Goal: Communication & Community: Answer question/provide support

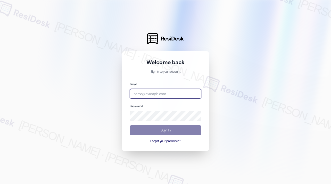
click at [154, 94] on input "email" at bounding box center [165, 94] width 72 height 10
type input "automated-surveys-home_now_properties-[PERSON_NAME].[PERSON_NAME]@home_now_[DOM…"
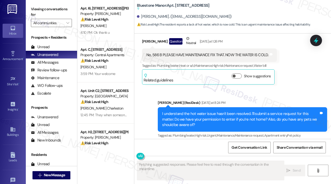
scroll to position [546, 0]
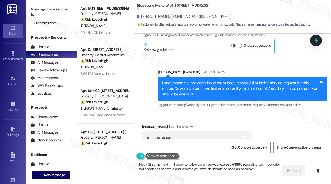
type textarea "Hey {{first_name}}, I'm happy to follow up on service request #11685 regarding …"
click at [312, 23] on div "Bluestone Manor: Apt. [STREET_ADDRESS] Suggested actions and notes available fo…" at bounding box center [234, 14] width 194 height 26
click at [299, 37] on div "Received via SMS [PERSON_NAME] Question Neutral [DATE] at 1:26 PM No, 586 B PLE…" at bounding box center [232, 26] width 196 height 64
click at [295, 12] on div "[PERSON_NAME]. ([EMAIL_ADDRESS][DOMAIN_NAME])" at bounding box center [234, 17] width 194 height 10
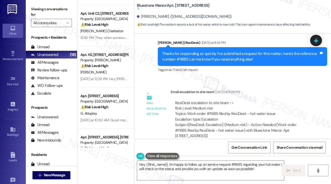
scroll to position [752, 0]
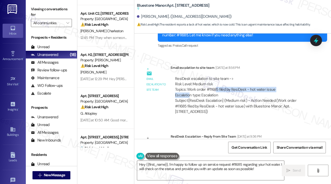
drag, startPoint x: 205, startPoint y: 68, endPoint x: 229, endPoint y: 69, distance: 23.7
click at [219, 76] on div "ResiDesk escalation to site team -> Risk Level: Medium risk Topics: Work order …" at bounding box center [241, 87] width 132 height 22
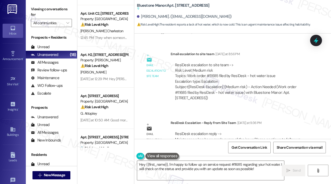
click at [217, 131] on div "ResiDesk escalation reply -> Maintenance has been made aware of the issue.Pleas…" at bounding box center [237, 142] width 125 height 22
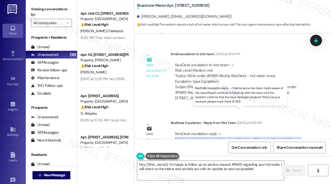
click at [217, 131] on div "ResiDesk escalation reply -> Maintenance has been made aware of the issue.Pleas…" at bounding box center [237, 142] width 125 height 22
click at [216, 131] on div "ResiDesk escalation reply -> Maintenance has been made aware of the issue.Pleas…" at bounding box center [237, 142] width 125 height 22
drag, startPoint x: 178, startPoint y: 117, endPoint x: 268, endPoint y: 122, distance: 89.8
click at [268, 131] on div "ResiDesk escalation reply -> Maintenance has been made aware of the issue.Pleas…" at bounding box center [237, 142] width 125 height 22
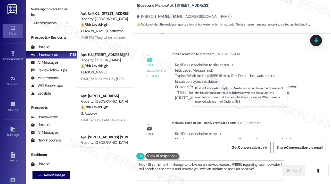
click at [268, 131] on div "ResiDesk escalation reply -> Maintenance has been made aware of the issue.Pleas…" at bounding box center [237, 142] width 125 height 22
click at [263, 131] on div "ResiDesk escalation reply -> Maintenance has been made aware of the issue.Pleas…" at bounding box center [237, 142] width 125 height 22
click at [240, 131] on div "ResiDesk escalation reply -> Maintenance has been made aware of the issue.Pleas…" at bounding box center [237, 142] width 125 height 22
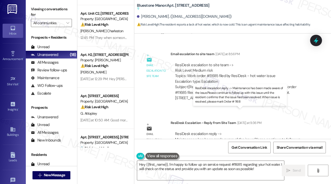
click at [240, 131] on div "ResiDesk escalation reply -> Maintenance has been made aware of the issue.Pleas…" at bounding box center [237, 142] width 125 height 22
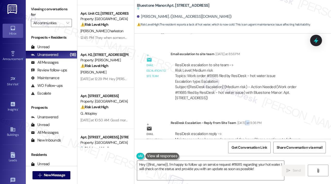
drag, startPoint x: 244, startPoint y: 104, endPoint x: 249, endPoint y: 104, distance: 5.4
click at [255, 120] on div "ResiDesk Escalation - Reply From Site Team [DATE] at 9:36 PM ResiDesk escalatio…" at bounding box center [240, 138] width 141 height 37
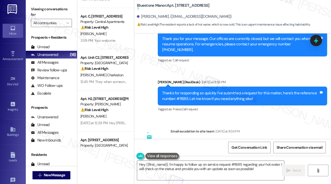
scroll to position [0, 0]
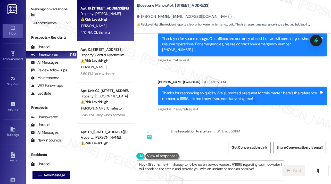
click at [101, 36] on div "Apt. I6, [STREET_ADDRESS][PERSON_NAME] Property: [PERSON_NAME] ⚠️ Risk Level: H…" at bounding box center [105, 20] width 57 height 41
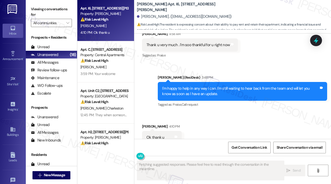
scroll to position [692, 0]
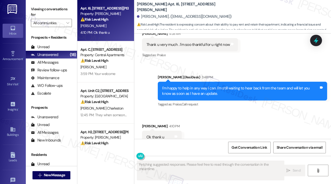
click at [192, 85] on div "I'm happy to help in any way I can. I'm still waiting to hear back from the tea…" at bounding box center [240, 90] width 157 height 11
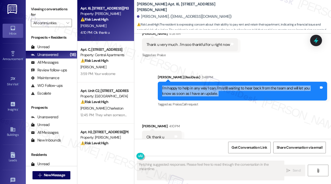
click at [192, 85] on div "I'm happy to help in any way I can. I'm still waiting to hear back from the tea…" at bounding box center [240, 90] width 157 height 11
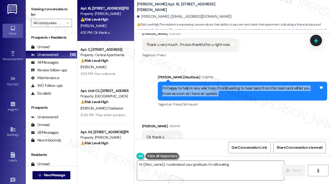
scroll to position [615, 0]
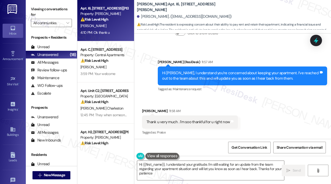
type textarea "Hi {{first_name}}, I understand your gratitude. I'm still waiting for an update…"
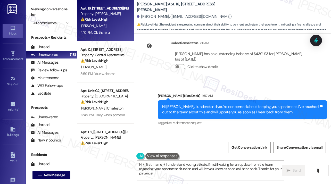
scroll to position [563, 0]
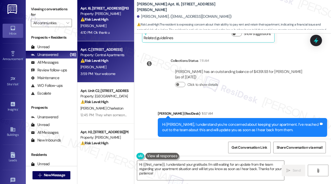
click at [130, 59] on div "Apt. C, [STREET_ADDRESS] Property: Central Apartments ⚠️ Risk Level: High The r…" at bounding box center [105, 61] width 57 height 41
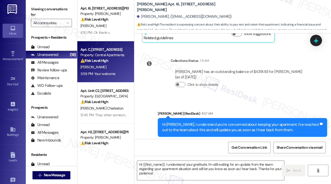
type textarea "Fetching suggested responses. Please feel free to read through the conversation…"
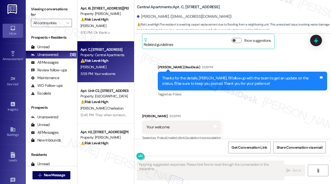
scroll to position [336, 0]
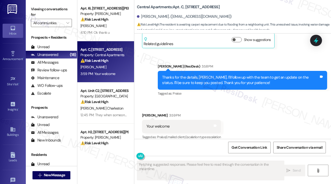
click at [194, 82] on div "Thanks for the details, [PERSON_NAME]. I'll follow up with the team to get an u…" at bounding box center [242, 80] width 169 height 19
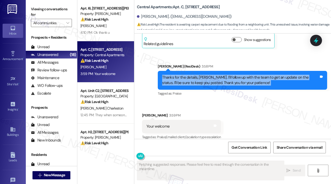
click at [194, 82] on div "Thanks for the details, [PERSON_NAME]. I'll follow up with the team to get an u…" at bounding box center [242, 80] width 169 height 19
click at [221, 75] on div "Thanks for the details, [PERSON_NAME]. I'll follow up with the team to get an u…" at bounding box center [240, 80] width 157 height 11
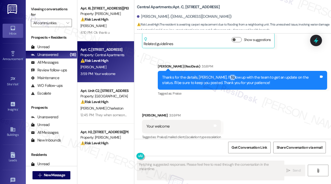
click at [221, 75] on div "Thanks for the details, [PERSON_NAME]. I'll follow up with the team to get an u…" at bounding box center [240, 80] width 157 height 11
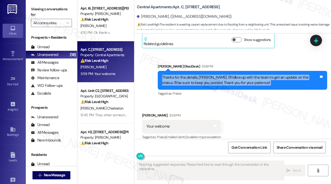
click at [221, 75] on div "Thanks for the details, [PERSON_NAME]. I'll follow up with the team to get an u…" at bounding box center [240, 80] width 157 height 11
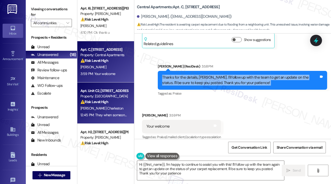
type textarea "Hi {{first_name}}, I'm happy to continue to assist you with this! I'll follow u…"
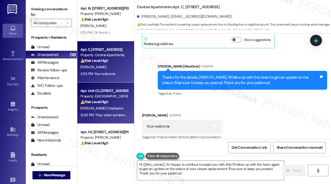
click at [111, 95] on div "Property: [GEOGRAPHIC_DATA]" at bounding box center [104, 95] width 48 height 5
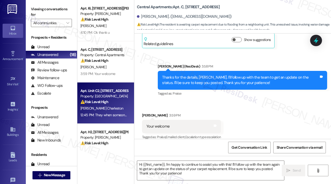
type textarea "Fetching suggested responses. Please feel free to read through the conversation…"
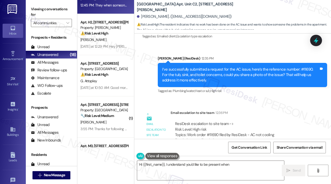
scroll to position [77, 0]
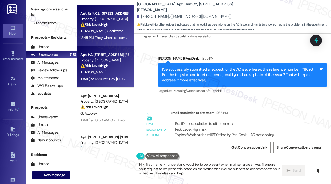
type textarea "Hi {{first_name}}, I understand you'd like to be present when maintenance arriv…"
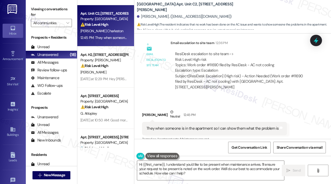
scroll to position [1019, 0]
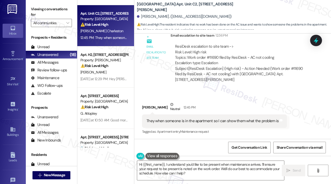
click at [187, 120] on div "They when someone is in the apartment so I can show them what the problem is" at bounding box center [212, 120] width 132 height 5
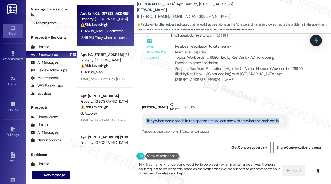
click at [187, 120] on div "They when someone is in the apartment so I can show them what the problem is" at bounding box center [212, 120] width 132 height 5
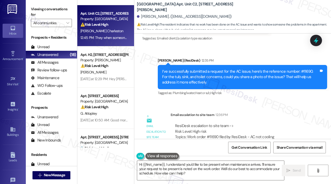
scroll to position [942, 0]
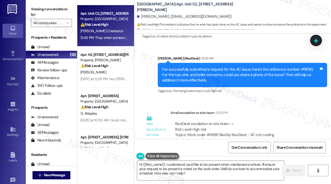
click at [169, 81] on div "I’ve successfully submitted a request for the AC issue, here’s the reference nu…" at bounding box center [240, 75] width 157 height 16
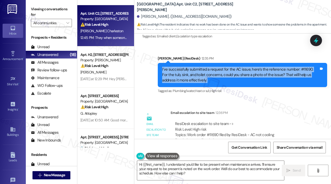
click at [169, 81] on div "I’ve successfully submitted a request for the AC issue, here’s the reference nu…" at bounding box center [240, 75] width 157 height 16
click at [203, 80] on div "I’ve successfully submitted a request for the AC issue, here’s the reference nu…" at bounding box center [240, 75] width 157 height 16
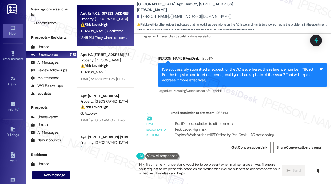
click at [203, 80] on div "I’ve successfully submitted a request for the AC issue, here’s the reference nu…" at bounding box center [240, 75] width 157 height 16
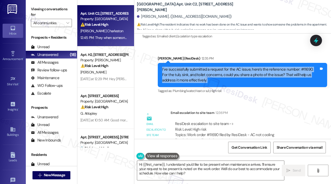
click at [203, 80] on div "I’ve successfully submitted a request for the AC issue, here’s the reference nu…" at bounding box center [240, 75] width 157 height 16
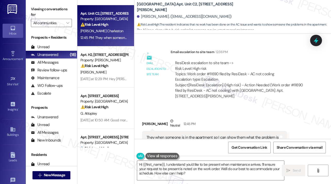
scroll to position [1019, 0]
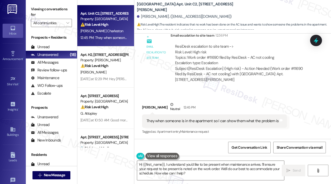
click at [192, 121] on div "They when someone is in the apartment so I can show them what the problem is" at bounding box center [212, 120] width 132 height 5
click at [193, 121] on div "They when someone is in the apartment so I can show them what the problem is" at bounding box center [212, 120] width 132 height 5
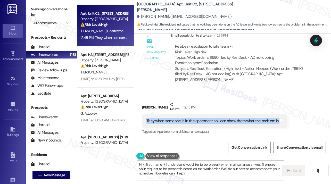
click at [193, 121] on div "They when someone is in the apartment so I can show them what the problem is" at bounding box center [212, 120] width 132 height 5
copy div "They when someone is in the apartment so I can show them what the problem is Ta…"
click at [179, 120] on div "They when someone is in the apartment so I can show them what the problem is" at bounding box center [212, 120] width 132 height 5
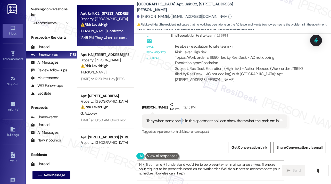
click at [179, 120] on div "They when someone is in the apartment so I can show them what the problem is" at bounding box center [212, 120] width 132 height 5
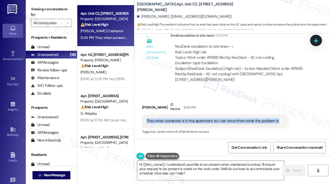
click at [179, 120] on div "They when someone is in the apartment so I can show them what the problem is" at bounding box center [212, 120] width 132 height 5
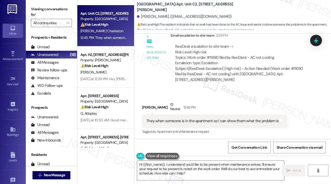
click at [198, 96] on div "Received via SMS [PERSON_NAME] Neutral 12:45 PM They when someone is in the apa…" at bounding box center [232, 114] width 196 height 49
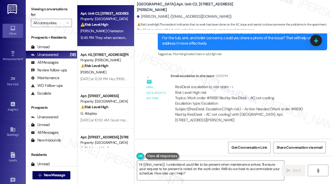
scroll to position [942, 0]
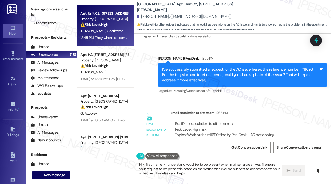
click at [303, 42] on div "Received via SMS [PERSON_NAME] 12:34 PM Nothing done so far I spoke with someon…" at bounding box center [232, 23] width 196 height 44
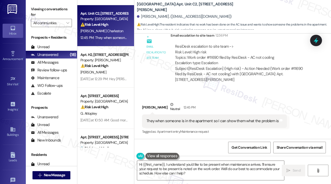
click at [296, 48] on div "ResiDesk escalation to site team -> Risk Level: High risk Topics: Work order #1…" at bounding box center [241, 55] width 132 height 22
click at [293, 10] on div "[GEOGRAPHIC_DATA]: Apt. Unit C2, [STREET_ADDRESS][PERSON_NAME][PERSON_NAME]. ([…" at bounding box center [234, 15] width 194 height 28
